Goal: Check status: Check status

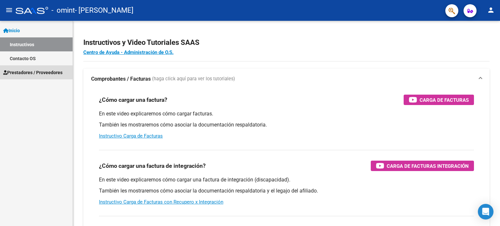
click at [39, 74] on span "Prestadores / Proveedores" at bounding box center [32, 72] width 59 height 7
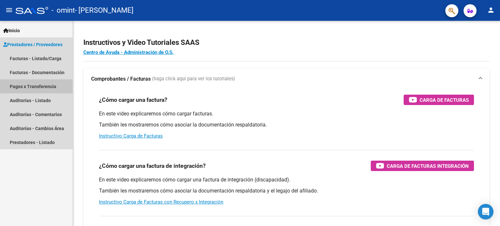
click at [46, 86] on link "Pagos x Transferencia" at bounding box center [36, 86] width 73 height 14
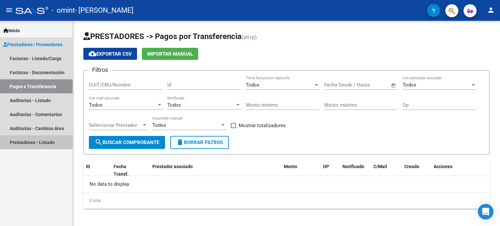
click at [47, 144] on link "Prestadores - Listado" at bounding box center [36, 142] width 73 height 14
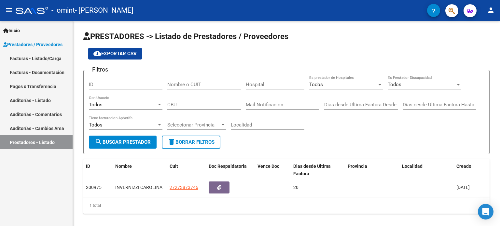
click at [44, 127] on link "Auditorías - Cambios Área" at bounding box center [36, 128] width 73 height 14
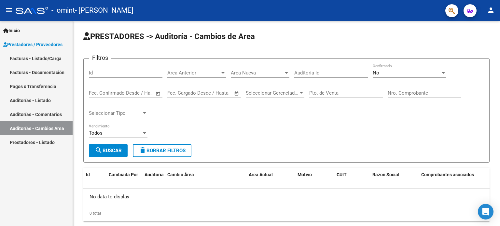
click at [46, 109] on link "Auditorías - Comentarios" at bounding box center [36, 114] width 73 height 14
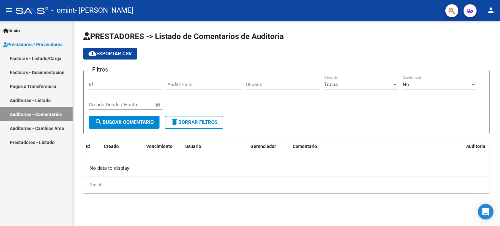
click at [46, 100] on link "Auditorías - Listado" at bounding box center [36, 100] width 73 height 14
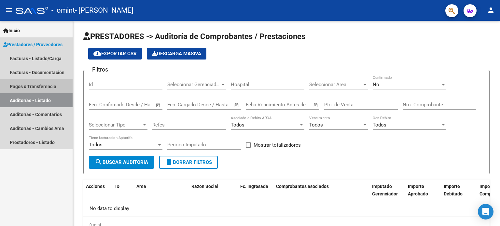
click at [43, 80] on link "Pagos x Transferencia" at bounding box center [36, 86] width 73 height 14
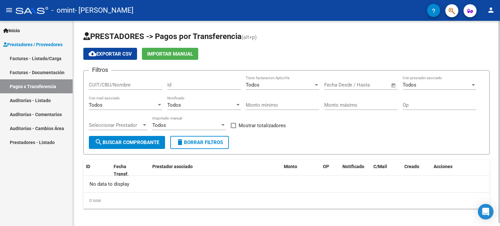
click at [118, 84] on input "CUIT/CBU/Nombre" at bounding box center [126, 85] width 74 height 6
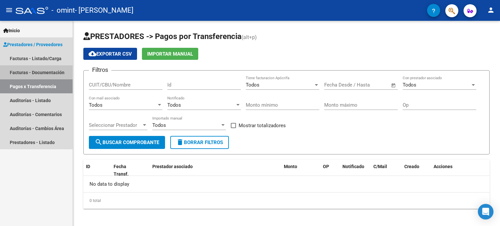
click at [46, 69] on link "Facturas - Documentación" at bounding box center [36, 72] width 73 height 14
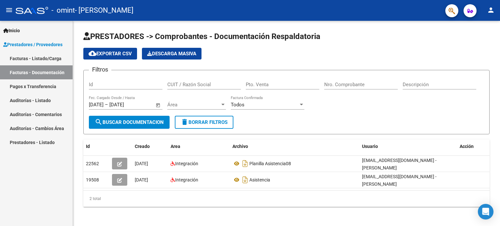
click at [47, 60] on link "Facturas - Listado/Carga" at bounding box center [36, 58] width 73 height 14
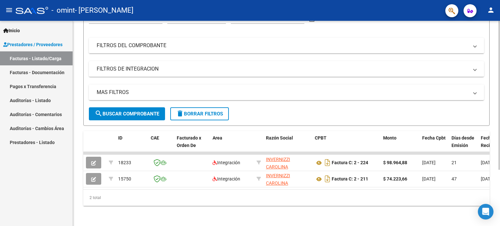
scroll to position [77, 0]
click at [497, 220] on div "Video tutorial PRESTADORES -> Listado de CPBTs Emitidos por Prestadores / Prove…" at bounding box center [287, 86] width 429 height 279
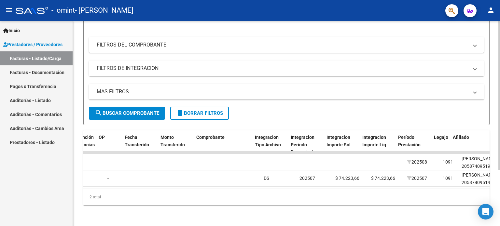
scroll to position [0, 538]
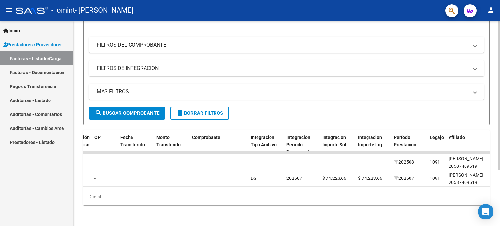
drag, startPoint x: 487, startPoint y: 187, endPoint x: 431, endPoint y: 198, distance: 57.0
click at [431, 198] on div "2 total" at bounding box center [286, 197] width 406 height 16
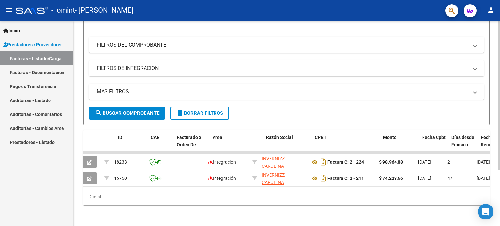
scroll to position [0, 0]
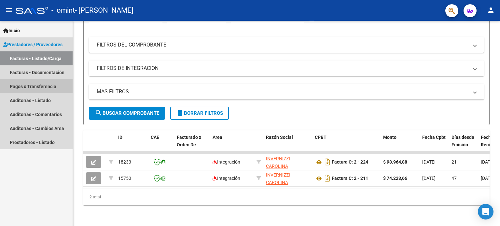
click at [51, 88] on link "Pagos x Transferencia" at bounding box center [36, 86] width 73 height 14
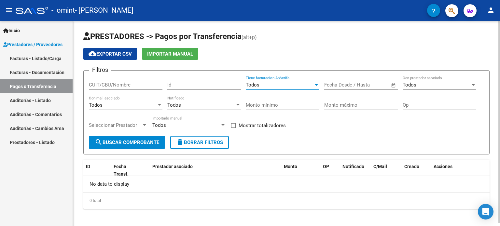
click at [253, 86] on span "Todos" at bounding box center [253, 85] width 14 height 6
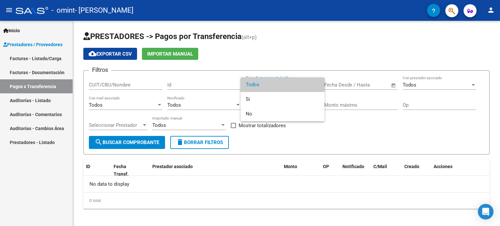
click at [351, 123] on div at bounding box center [250, 113] width 500 height 226
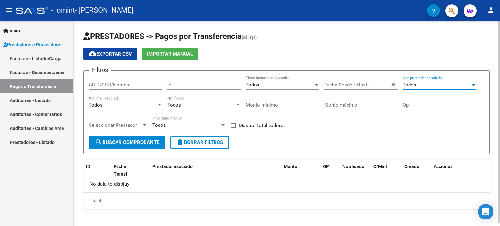
click at [426, 87] on div "Todos" at bounding box center [437, 85] width 68 height 6
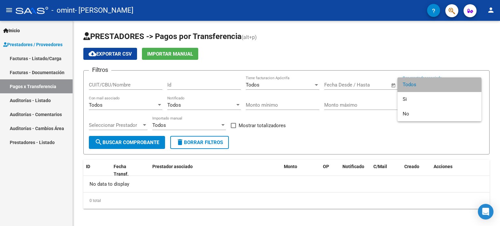
click at [426, 85] on span "Todos" at bounding box center [440, 85] width 74 height 15
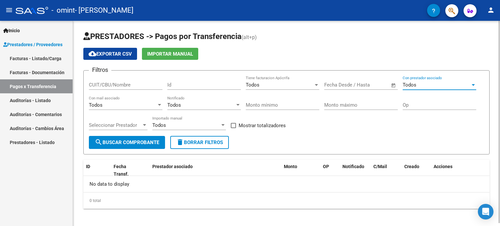
click at [157, 105] on div at bounding box center [160, 105] width 6 height 5
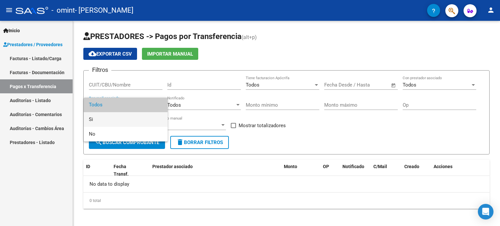
click at [132, 117] on span "Si" at bounding box center [126, 119] width 74 height 15
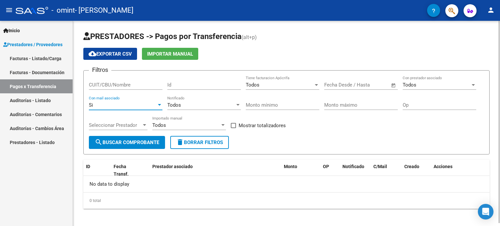
click at [176, 104] on span "Todos" at bounding box center [174, 105] width 14 height 6
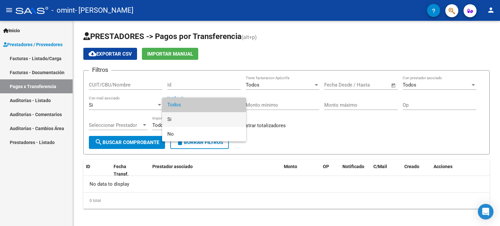
click at [175, 118] on span "Si" at bounding box center [204, 119] width 74 height 15
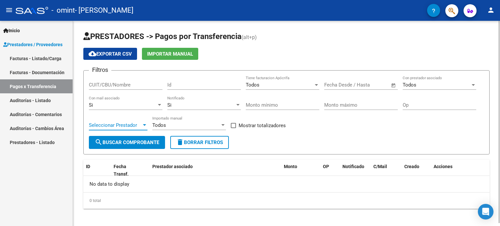
click at [134, 123] on span "Seleccionar Prestador" at bounding box center [115, 125] width 53 height 6
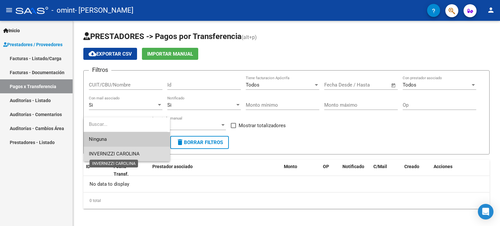
click at [129, 153] on span "INVERNIZZI CAROLINA" at bounding box center [114, 154] width 51 height 6
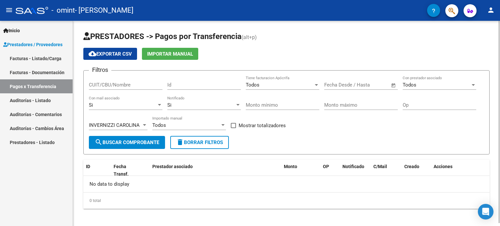
click at [175, 121] on div "Todos Importado manual" at bounding box center [189, 123] width 74 height 14
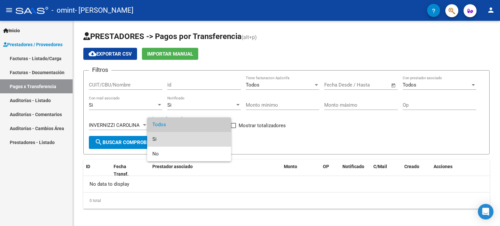
click at [168, 137] on span "Si" at bounding box center [189, 139] width 74 height 15
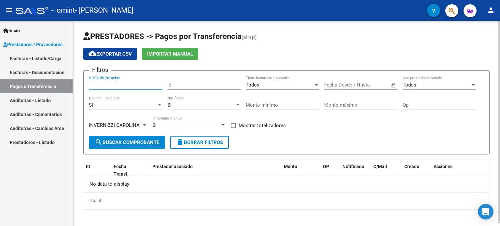
click at [120, 83] on input "CUIT/CBU/Nombre" at bounding box center [126, 85] width 74 height 6
type input "27-273873746-6"
click at [188, 80] on div "Id" at bounding box center [204, 83] width 74 height 14
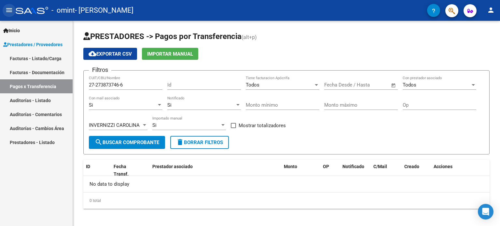
click at [8, 8] on mat-icon "menu" at bounding box center [9, 10] width 8 height 8
